Goal: Task Accomplishment & Management: Manage account settings

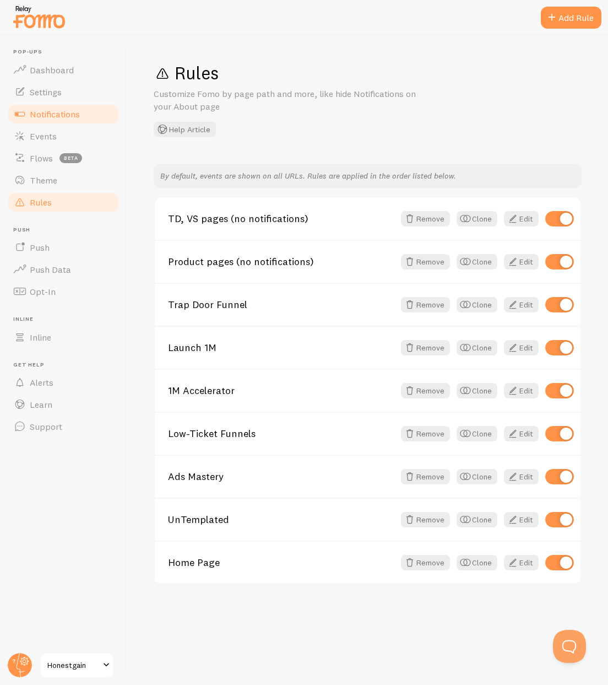
click at [44, 116] on span "Notifications" at bounding box center [55, 114] width 50 height 11
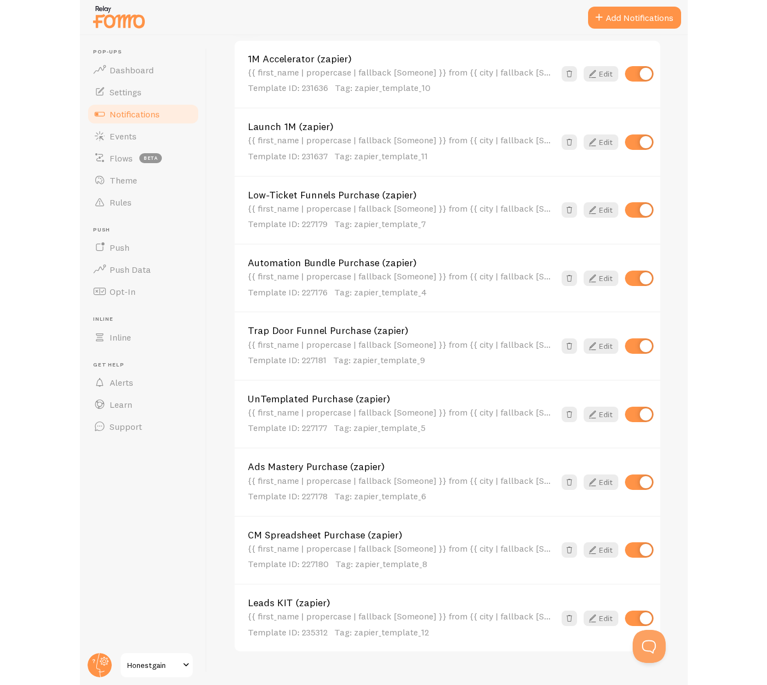
scroll to position [508, 0]
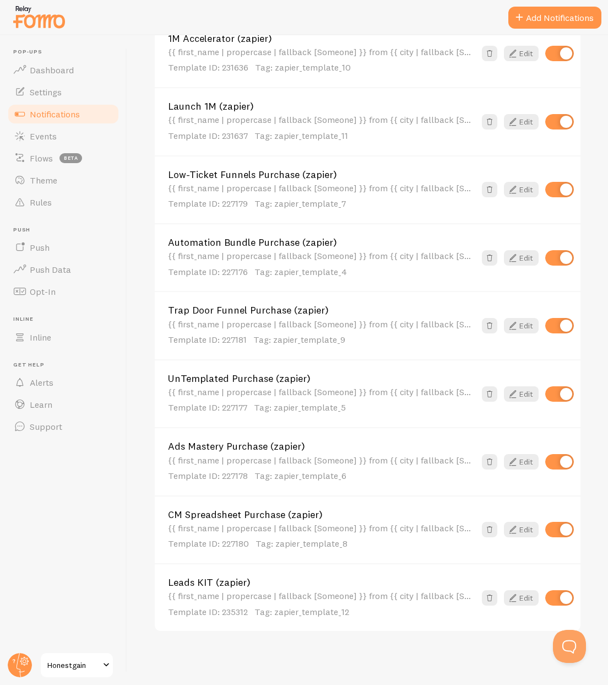
click at [227, 580] on link "Leads KIT (zapier)" at bounding box center [321, 582] width 307 height 10
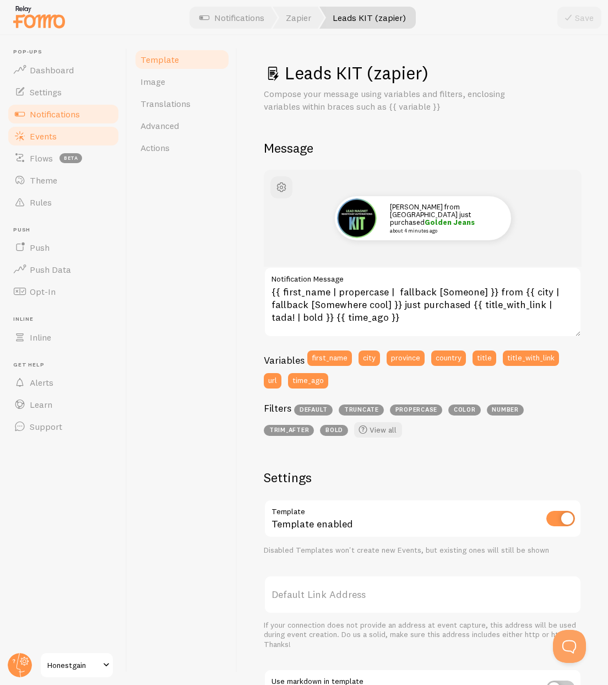
click at [52, 140] on span "Events" at bounding box center [43, 136] width 27 height 11
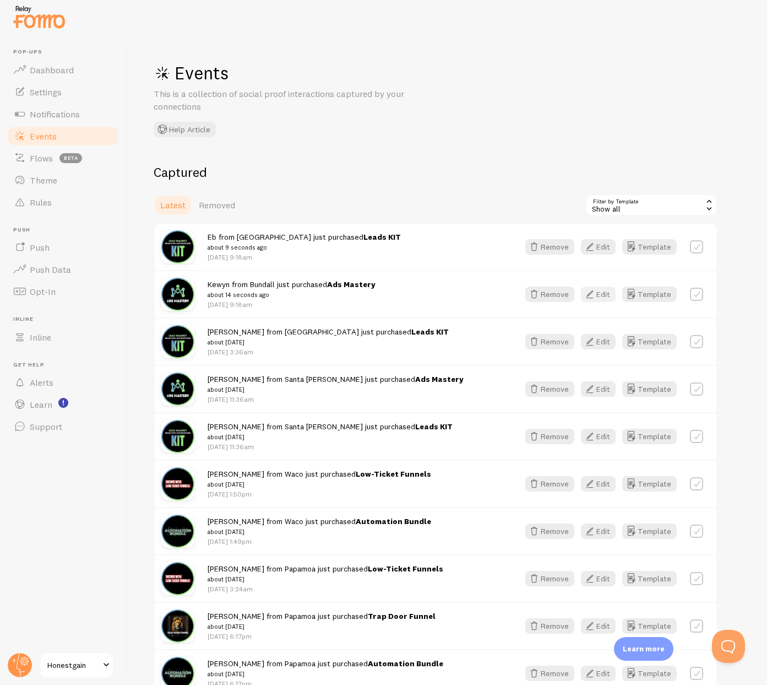
click at [597, 294] on icon "button" at bounding box center [589, 294] width 13 height 13
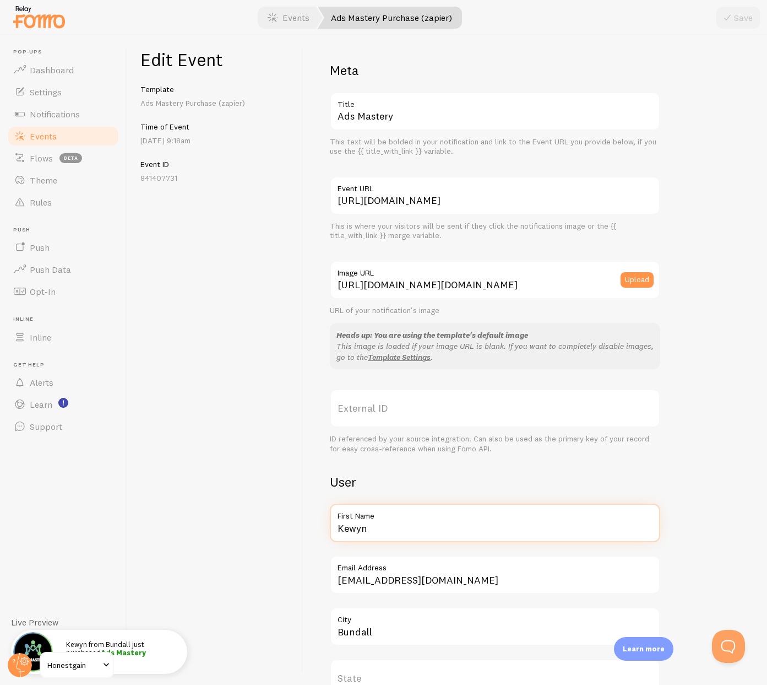
click at [357, 528] on input "Kewyn" at bounding box center [495, 522] width 330 height 39
type input "Colin"
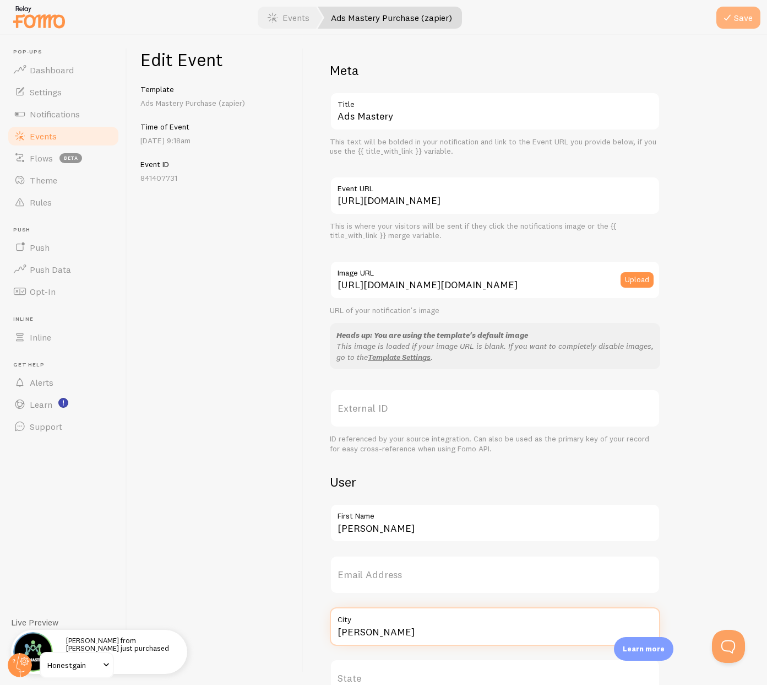
type input "Langley"
click at [739, 15] on button "Save" at bounding box center [739, 18] width 44 height 22
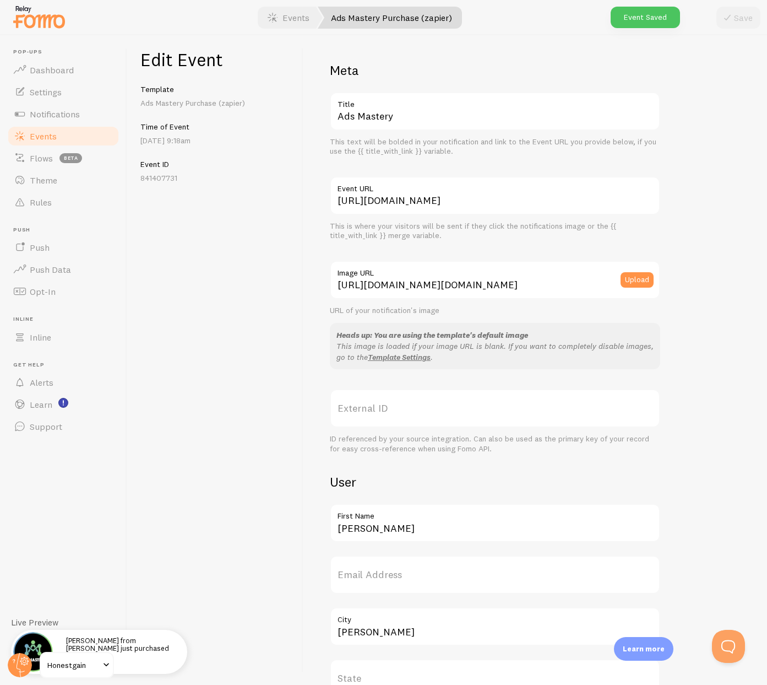
click at [42, 135] on span "Events" at bounding box center [43, 136] width 27 height 11
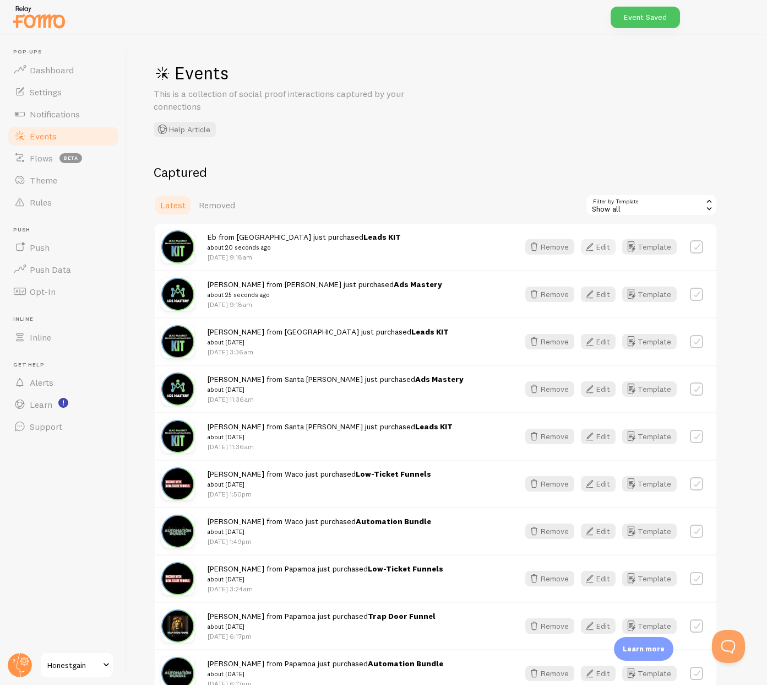
click at [596, 250] on icon "button" at bounding box center [589, 246] width 13 height 13
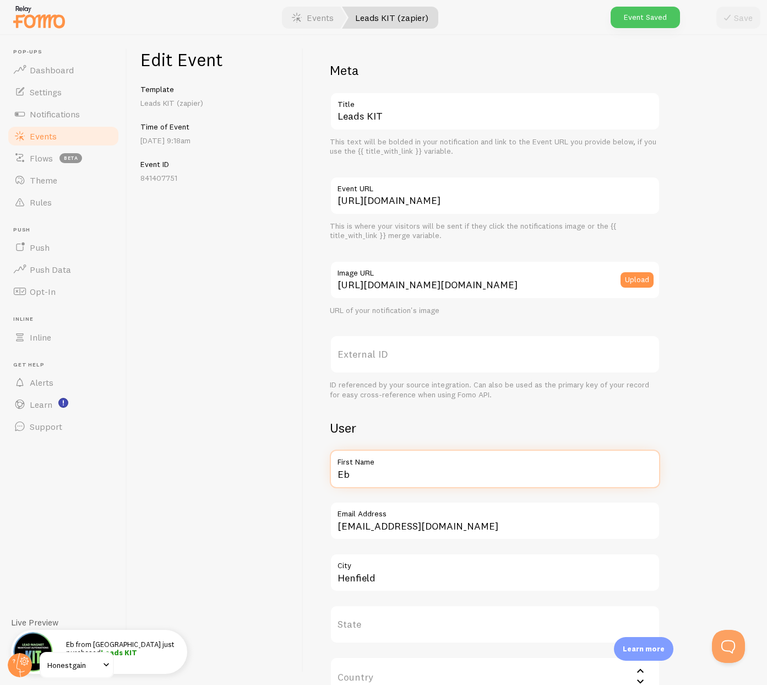
click at [418, 480] on input "Eb" at bounding box center [495, 468] width 330 height 39
type input "Colin"
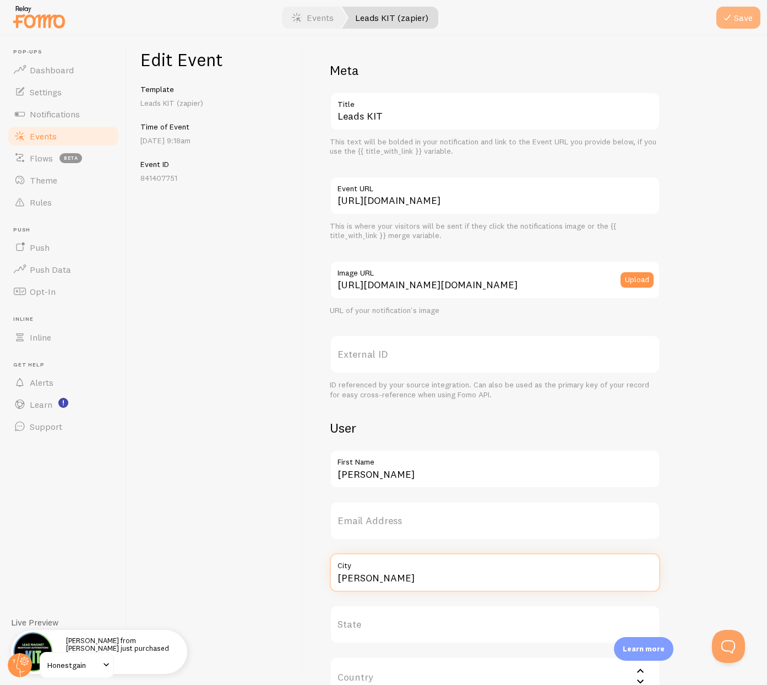
type input "Langley"
click at [738, 23] on button "Save" at bounding box center [739, 18] width 44 height 22
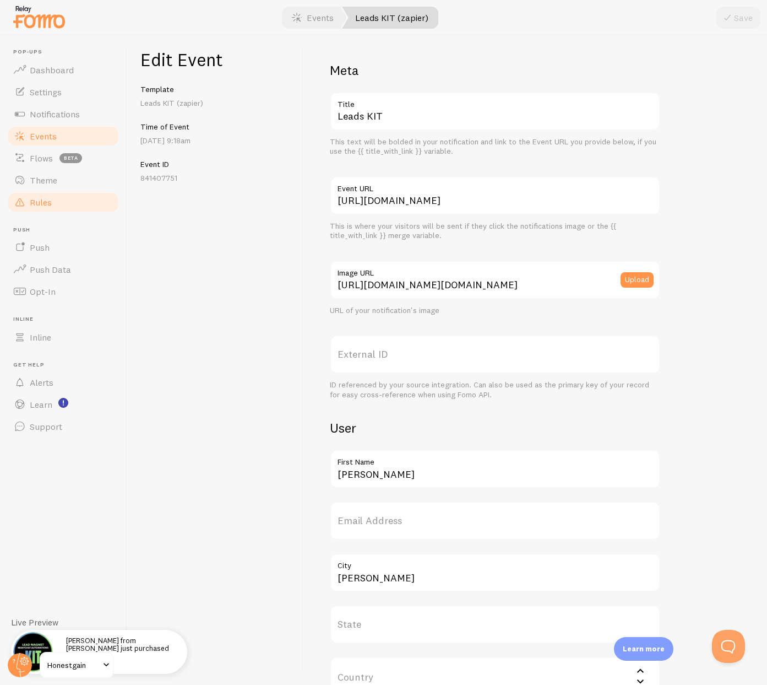
click at [56, 202] on link "Rules" at bounding box center [63, 202] width 113 height 22
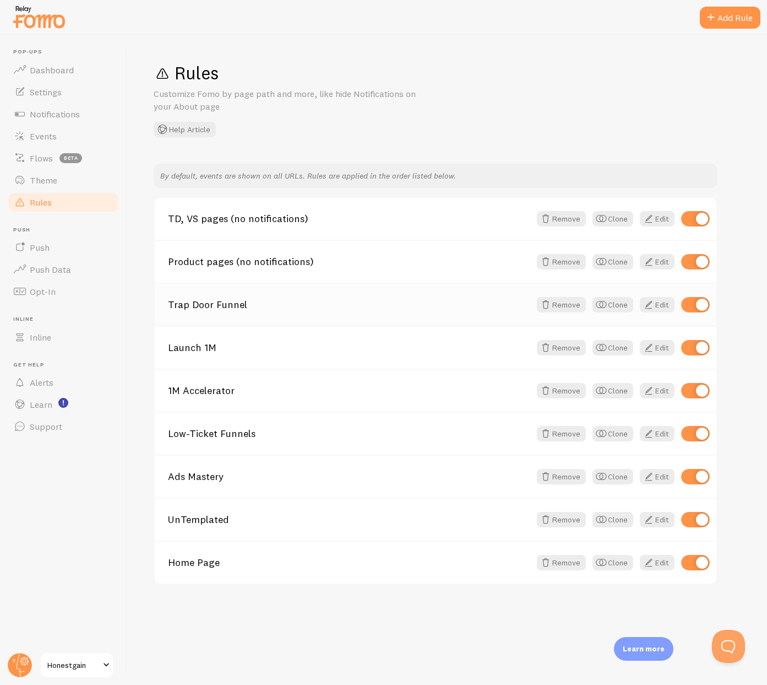
click at [207, 303] on link "Trap Door Funnel" at bounding box center [349, 305] width 362 height 10
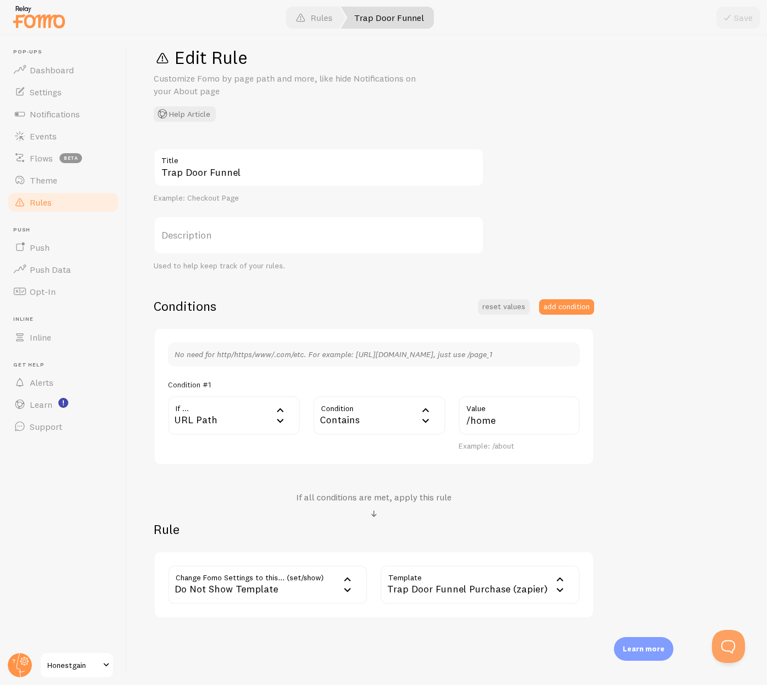
scroll to position [45, 0]
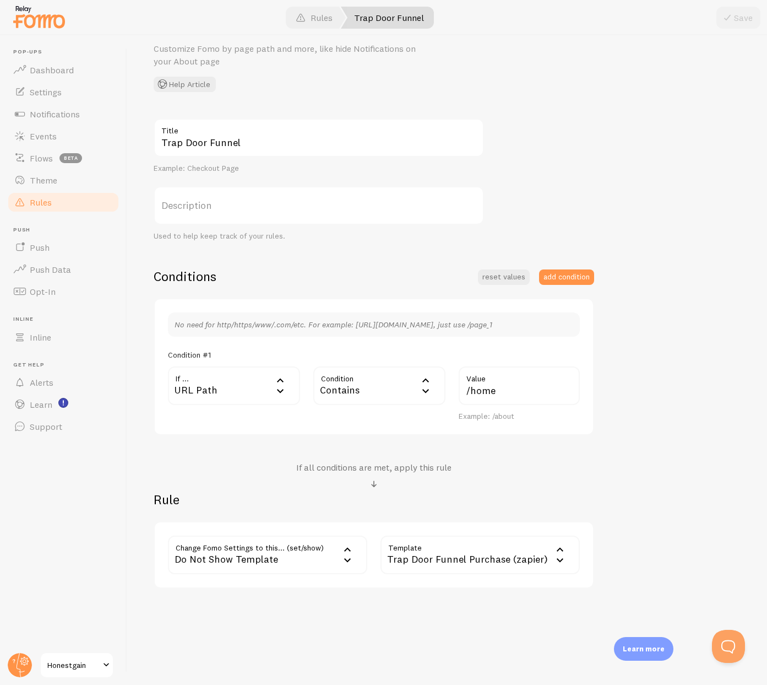
click at [40, 197] on span "Rules" at bounding box center [41, 202] width 22 height 11
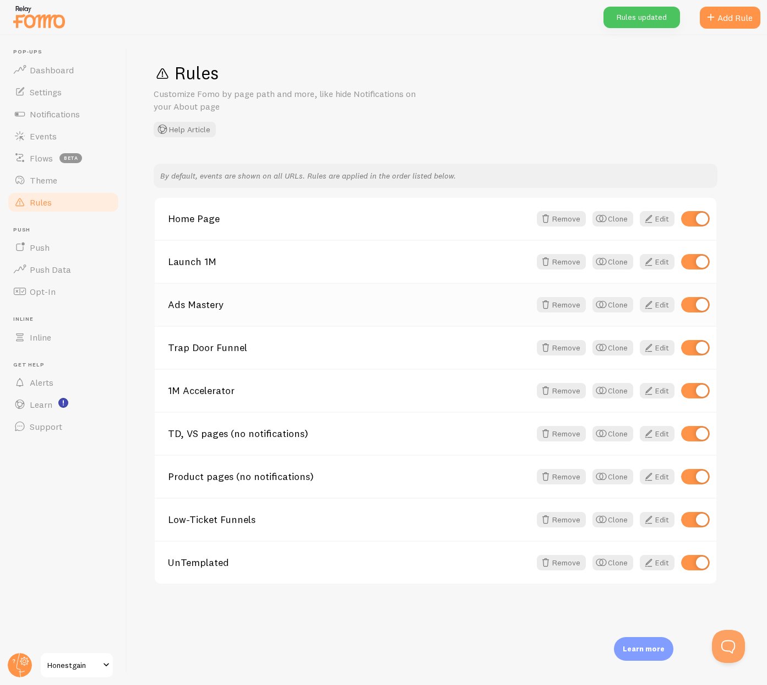
click at [200, 306] on link "Ads Mastery" at bounding box center [349, 305] width 362 height 10
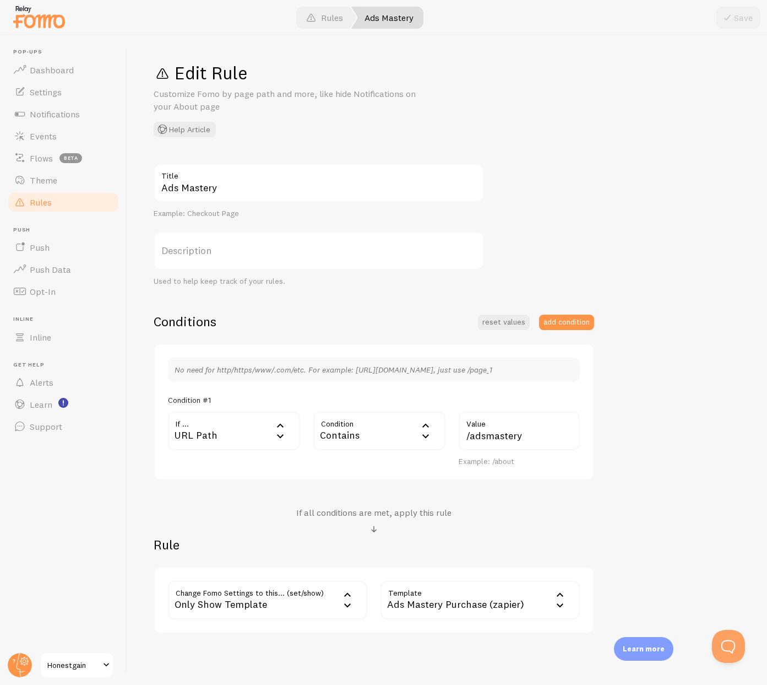
click at [51, 202] on span "Rules" at bounding box center [41, 202] width 22 height 11
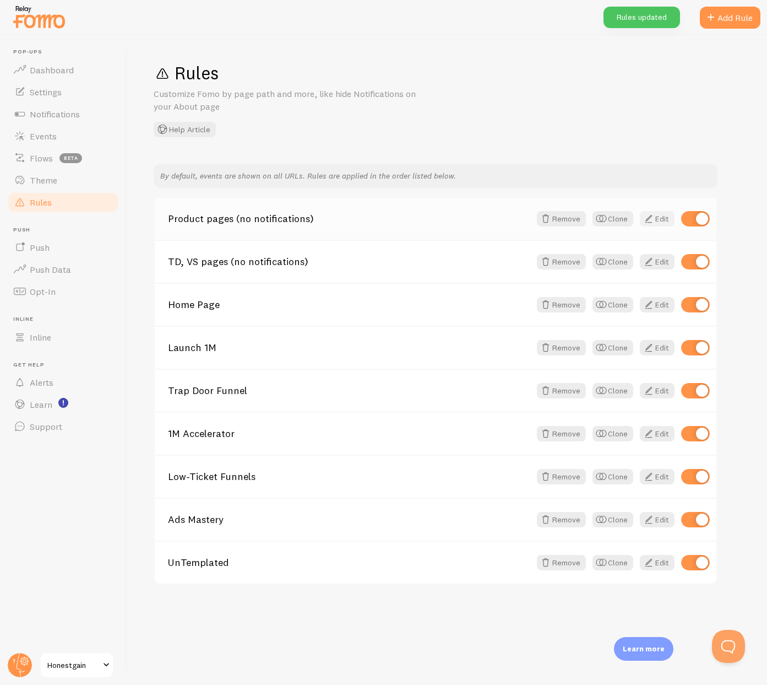
click at [659, 219] on link "Edit" at bounding box center [657, 218] width 35 height 15
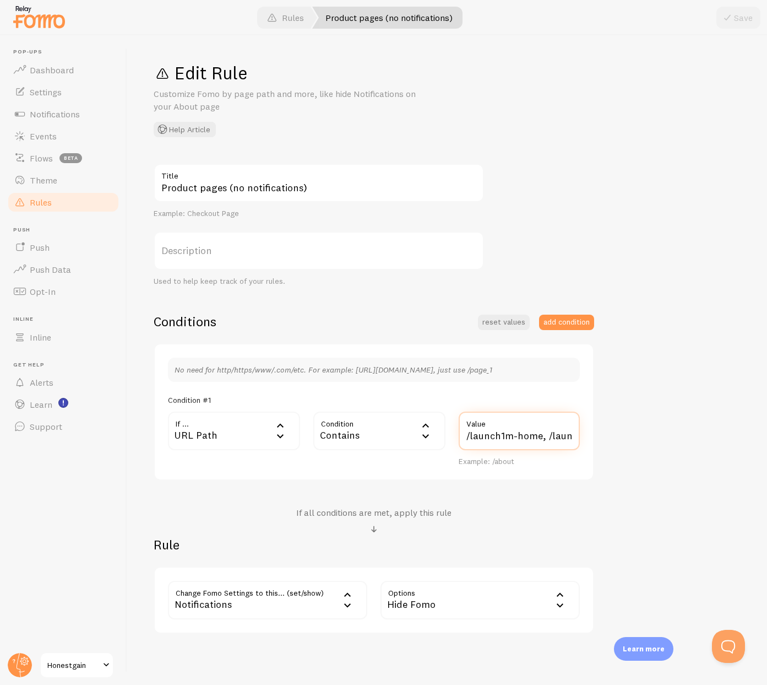
drag, startPoint x: 522, startPoint y: 438, endPoint x: 560, endPoint y: 431, distance: 38.7
click at [559, 432] on input "/launch1m-home, /launch1m-outline, /untemplated-home, /cmspreadsheet-home, /boo…" at bounding box center [519, 430] width 121 height 39
drag, startPoint x: 562, startPoint y: 432, endPoint x: 582, endPoint y: 432, distance: 19.3
click at [582, 432] on div "/launch1m-home, /launch1m-outline, /untemplated-home, /cmspreadsheet-home, /boo…" at bounding box center [519, 438] width 134 height 55
drag, startPoint x: 556, startPoint y: 431, endPoint x: 578, endPoint y: 432, distance: 22.1
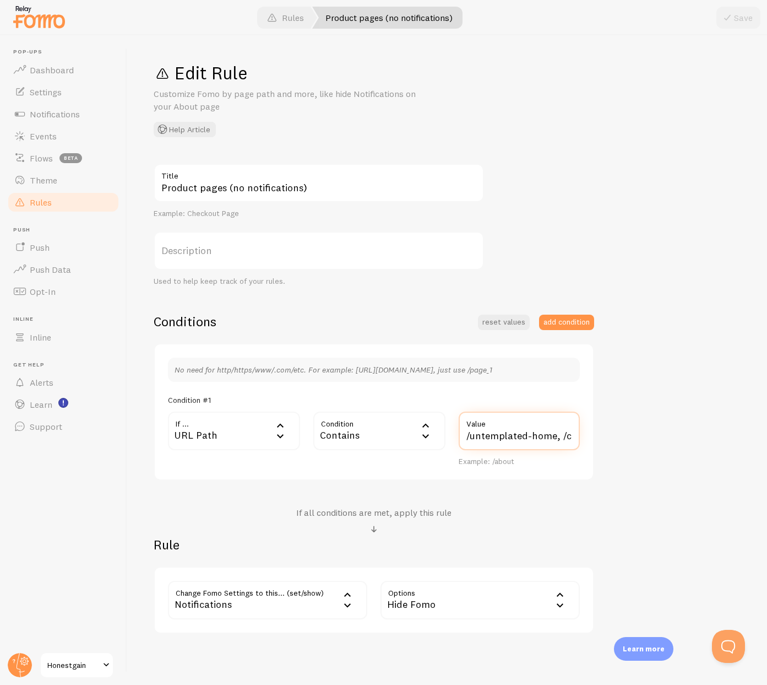
click at [578, 432] on input "/launch1m-home, /launch1m-outline, /untemplated-home, /cmspreadsheet-home, /boo…" at bounding box center [519, 430] width 121 height 39
drag, startPoint x: 548, startPoint y: 433, endPoint x: 583, endPoint y: 435, distance: 34.7
click at [583, 435] on div "/launch1m-home, /launch1m-outline, /untemplated-home, /cmspreadsheet-home, /boo…" at bounding box center [519, 438] width 134 height 55
drag, startPoint x: 540, startPoint y: 434, endPoint x: 586, endPoint y: 437, distance: 45.8
click at [586, 437] on div "/launch1m-home, /launch1m-outline, /untemplated-home, /cmspreadsheet-home, /boo…" at bounding box center [519, 438] width 134 height 55
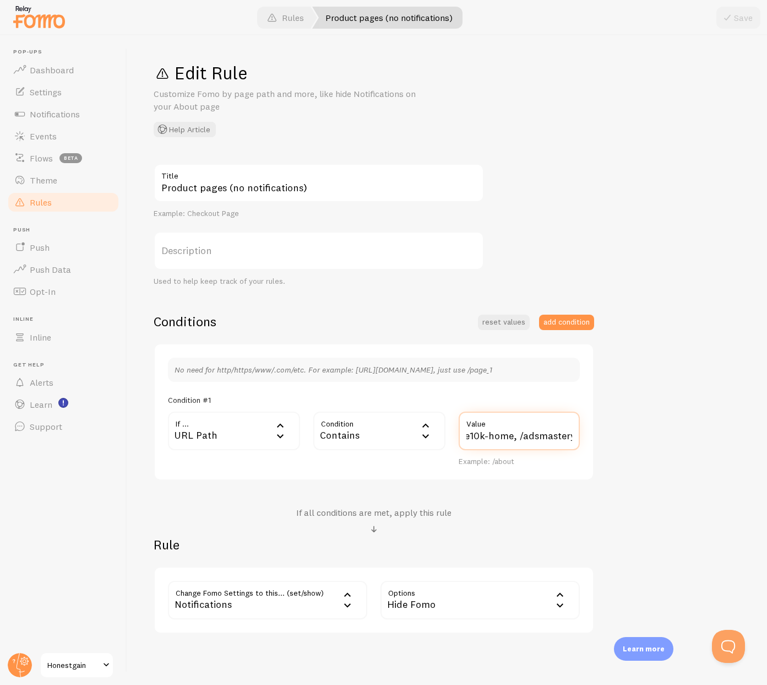
scroll to position [0, 543]
drag, startPoint x: 555, startPoint y: 435, endPoint x: 603, endPoint y: 437, distance: 48.0
click at [603, 437] on div "Product pages (no notifications) Title Example: Checkout Page Description Used …" at bounding box center [447, 399] width 587 height 470
drag, startPoint x: 561, startPoint y: 435, endPoint x: 595, endPoint y: 437, distance: 33.7
click at [595, 437] on div "Product pages (no notifications) Title Example: Checkout Page Description Used …" at bounding box center [447, 399] width 587 height 470
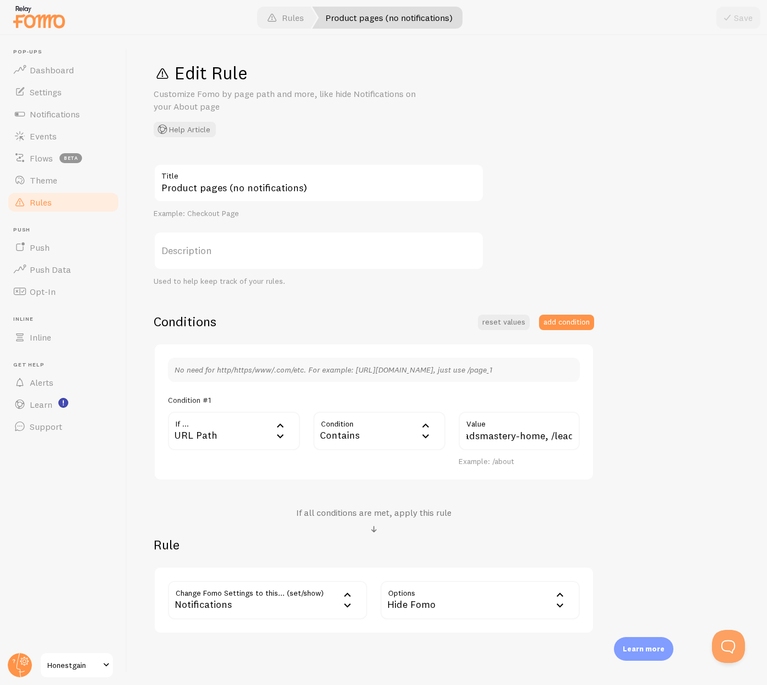
click at [641, 444] on div "Product pages (no notifications) Title Example: Checkout Page Description Used …" at bounding box center [447, 399] width 587 height 470
click at [57, 205] on link "Rules" at bounding box center [63, 202] width 113 height 22
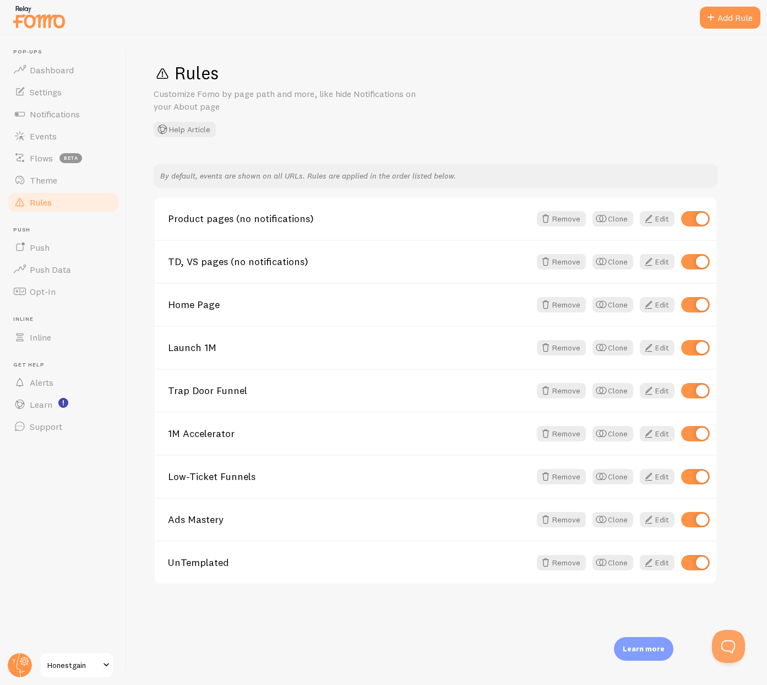
click at [505, 123] on div "Rules Customize Fomo by page path and more, like hide Notifications on your Abo…" at bounding box center [447, 99] width 587 height 75
click at [161, 609] on div "Rules Customize Fomo by page path and more, like hide Notifications on your Abo…" at bounding box center [447, 359] width 640 height 649
click at [415, 605] on div "Rules Customize Fomo by page path and more, like hide Notifications on your Abo…" at bounding box center [447, 359] width 640 height 649
click at [610, 113] on div "Rules Customize Fomo by page path and more, like hide Notifications on your Abo…" at bounding box center [447, 99] width 587 height 75
